Goal: Transaction & Acquisition: Purchase product/service

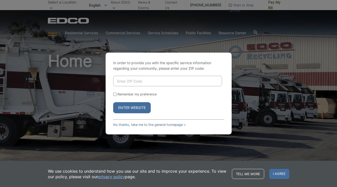
click at [135, 79] on input "Enter ZIP Code" at bounding box center [167, 81] width 109 height 11
type input "92024"
click at [115, 94] on input "Remember my preference" at bounding box center [114, 94] width 3 height 3
checkbox input "true"
click at [125, 107] on button "Enter Website" at bounding box center [132, 107] width 38 height 11
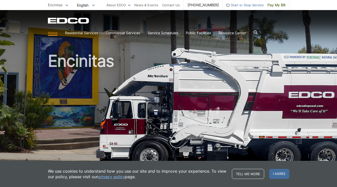
click at [194, 57] on h1 "Encinitas" at bounding box center [168, 108] width 241 height 111
click at [278, 23] on div "EDCO Logo" at bounding box center [168, 21] width 241 height 6
click at [278, 5] on span "Pay My Bill" at bounding box center [276, 5] width 18 height 6
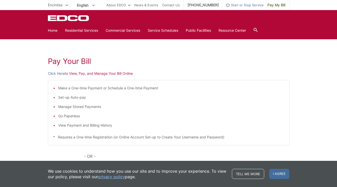
scroll to position [56, 0]
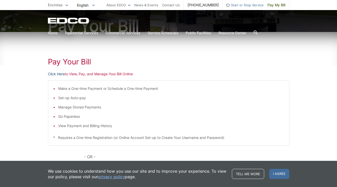
click at [61, 74] on link "Click Here" at bounding box center [56, 74] width 17 height 6
click at [63, 74] on link "Click Here" at bounding box center [56, 74] width 17 height 6
